Goal: Transaction & Acquisition: Purchase product/service

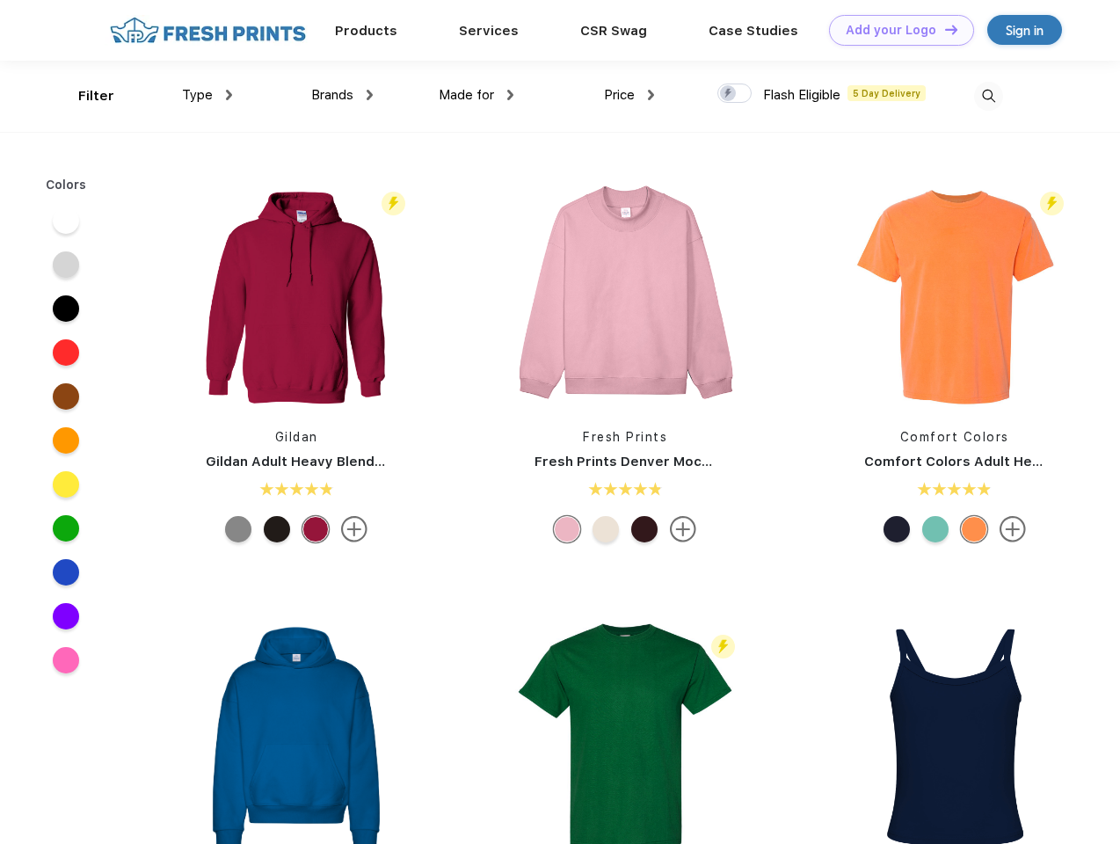
click at [895, 30] on link "Add your Logo Design Tool" at bounding box center [901, 30] width 145 height 31
click at [0, 0] on div "Design Tool" at bounding box center [0, 0] width 0 height 0
click at [944, 29] on link "Add your Logo Design Tool" at bounding box center [901, 30] width 145 height 31
click at [84, 96] on div "Filter" at bounding box center [96, 96] width 36 height 20
click at [208, 95] on span "Type" at bounding box center [197, 95] width 31 height 16
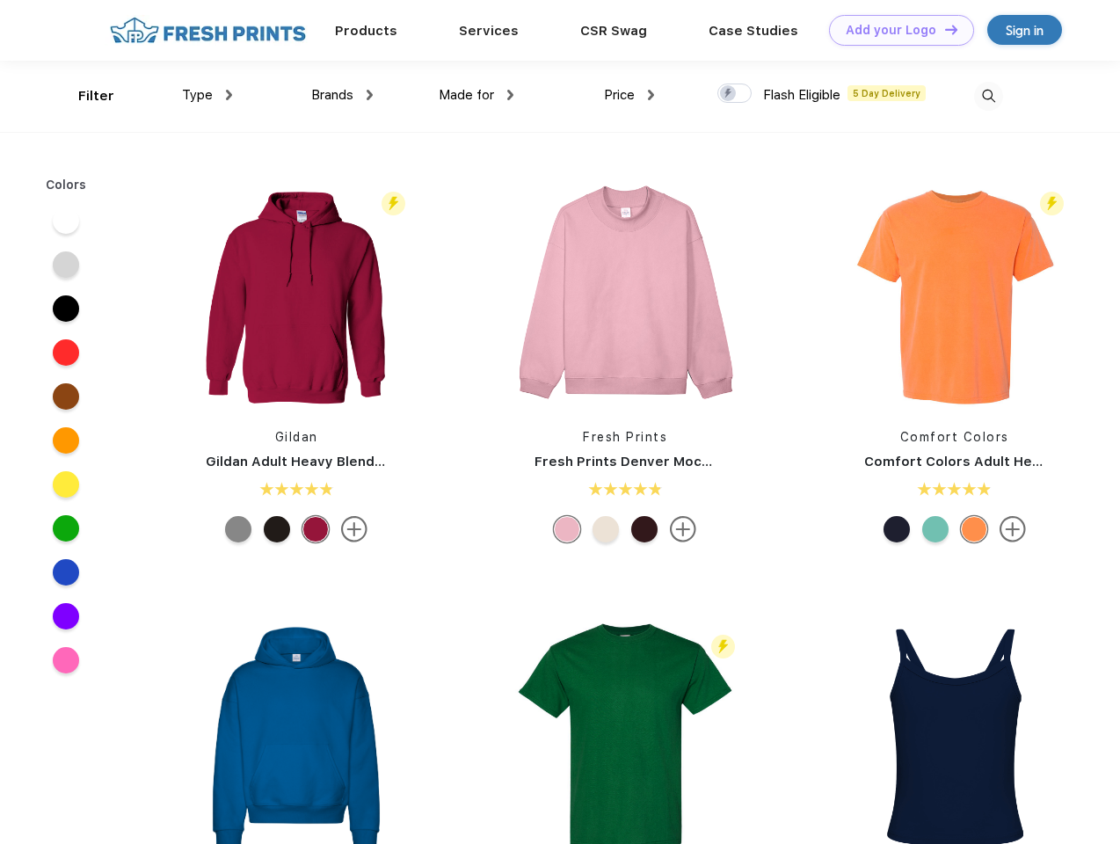
click at [342, 95] on span "Brands" at bounding box center [332, 95] width 42 height 16
click at [477, 95] on span "Made for" at bounding box center [466, 95] width 55 height 16
click at [630, 95] on span "Price" at bounding box center [619, 95] width 31 height 16
click at [735, 94] on div at bounding box center [735, 93] width 34 height 19
click at [729, 94] on input "checkbox" at bounding box center [723, 88] width 11 height 11
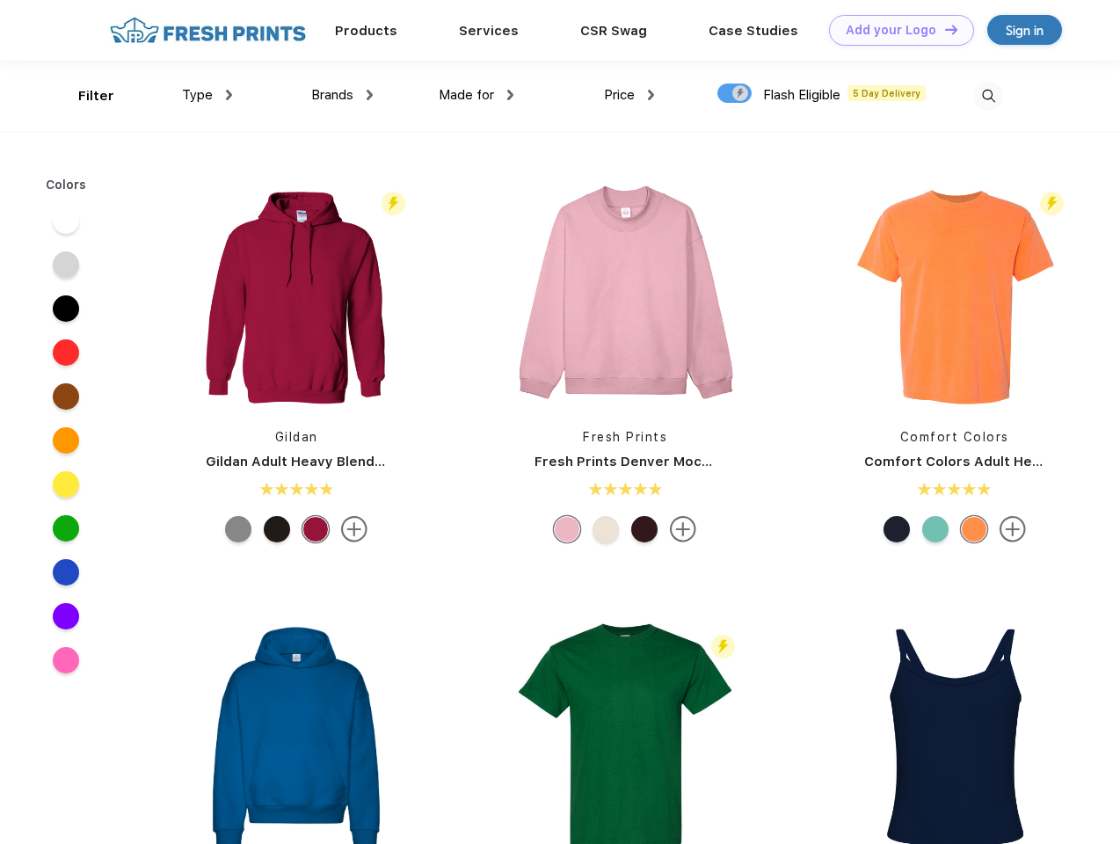
click at [988, 96] on img at bounding box center [988, 96] width 29 height 29
